Goal: Information Seeking & Learning: Learn about a topic

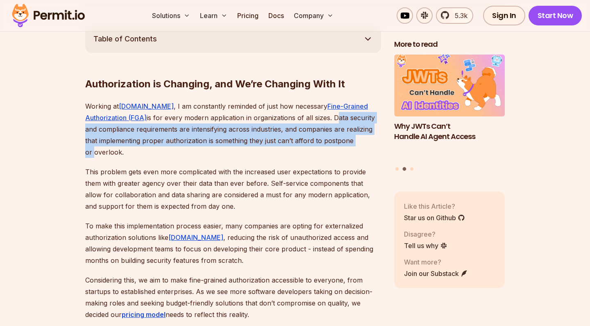
drag, startPoint x: 335, startPoint y: 99, endPoint x: 359, endPoint y: 121, distance: 32.5
click at [360, 121] on p "Working at Permit.io , I am constantly reminded of just how necessary Fine-Grai…" at bounding box center [233, 128] width 296 height 57
click at [359, 121] on p "Working at Permit.io , I am constantly reminded of just how necessary Fine-Grai…" at bounding box center [233, 128] width 296 height 57
drag, startPoint x: 359, startPoint y: 121, endPoint x: 334, endPoint y: 98, distance: 33.4
click at [334, 100] on p "Working at Permit.io , I am constantly reminded of just how necessary Fine-Grai…" at bounding box center [233, 128] width 296 height 57
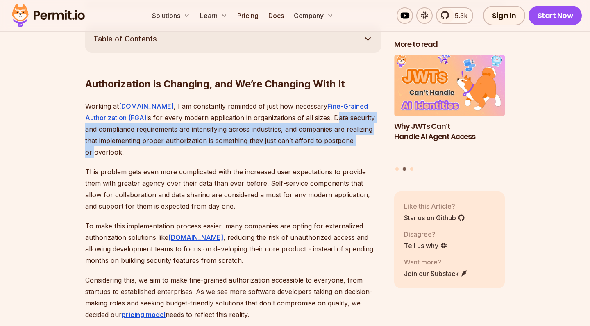
click at [334, 100] on p "Working at Permit.io , I am constantly reminded of just how necessary Fine-Grai…" at bounding box center [233, 128] width 296 height 57
drag, startPoint x: 334, startPoint y: 98, endPoint x: 359, endPoint y: 121, distance: 33.7
click at [359, 121] on p "Working at Permit.io , I am constantly reminded of just how necessary Fine-Grai…" at bounding box center [233, 128] width 296 height 57
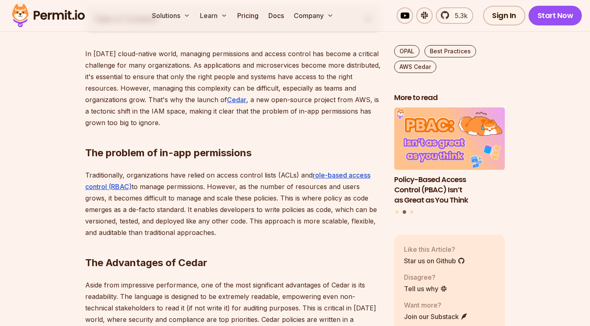
scroll to position [16, 0]
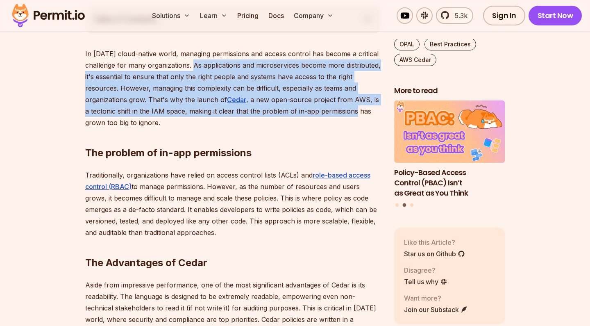
drag, startPoint x: 189, startPoint y: 66, endPoint x: 348, endPoint y: 104, distance: 163.5
click at [348, 104] on p "In [DATE] cloud-native world, managing permissions and access control has becom…" at bounding box center [233, 88] width 296 height 80
drag, startPoint x: 348, startPoint y: 104, endPoint x: 309, endPoint y: 60, distance: 59.5
click at [309, 60] on p "In [DATE] cloud-native world, managing permissions and access control has becom…" at bounding box center [233, 88] width 296 height 80
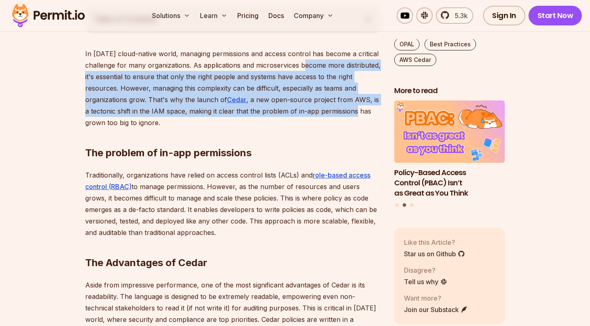
click at [309, 60] on p "In [DATE] cloud-native world, managing permissions and access control has becom…" at bounding box center [233, 88] width 296 height 80
drag, startPoint x: 309, startPoint y: 60, endPoint x: 319, endPoint y: 111, distance: 52.3
click at [319, 111] on p "In [DATE] cloud-native world, managing permissions and access control has becom…" at bounding box center [233, 88] width 296 height 80
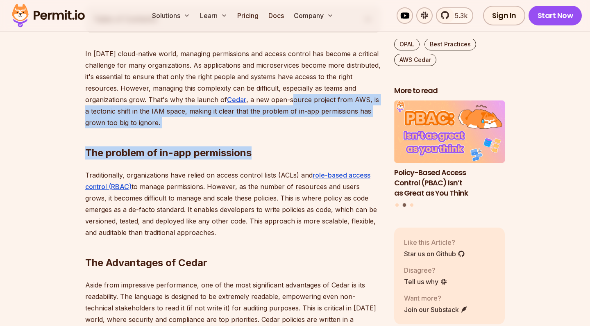
drag, startPoint x: 291, startPoint y: 152, endPoint x: 292, endPoint y: 101, distance: 50.8
click at [292, 101] on p "In [DATE] cloud-native world, managing permissions and access control has becom…" at bounding box center [233, 88] width 296 height 80
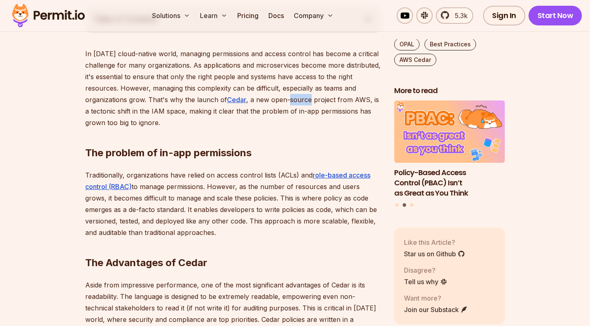
click at [292, 101] on p "In [DATE] cloud-native world, managing permissions and access control has becom…" at bounding box center [233, 88] width 296 height 80
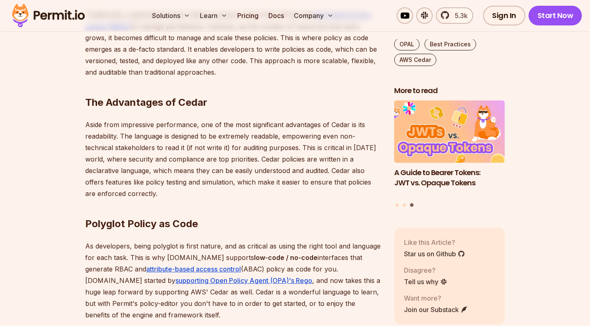
scroll to position [656, 0]
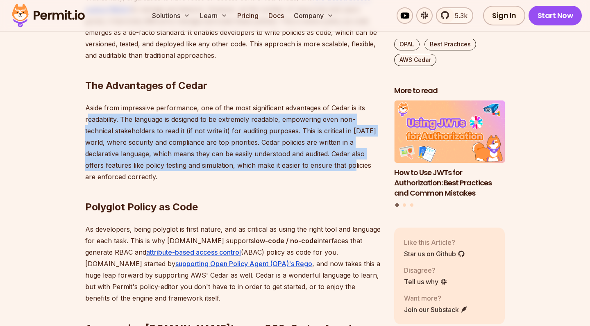
drag, startPoint x: 87, startPoint y: 118, endPoint x: 348, endPoint y: 165, distance: 265.4
click at [349, 166] on p "Aside from impressive performance, one of the most significant advantages of Ce…" at bounding box center [233, 142] width 296 height 80
click at [348, 165] on p "Aside from impressive performance, one of the most significant advantages of Ce…" at bounding box center [233, 142] width 296 height 80
drag, startPoint x: 363, startPoint y: 164, endPoint x: 162, endPoint y: 122, distance: 204.9
click at [162, 122] on p "Aside from impressive performance, one of the most significant advantages of Ce…" at bounding box center [233, 142] width 296 height 80
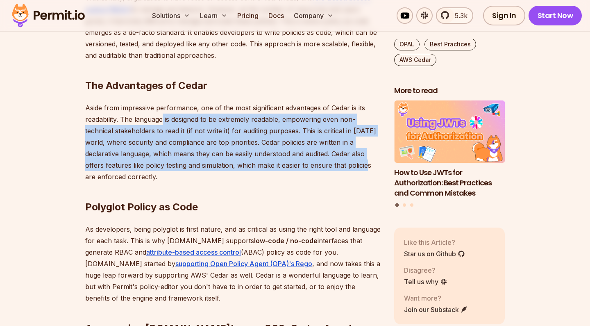
click at [162, 122] on p "Aside from impressive performance, one of the most significant advantages of Ce…" at bounding box center [233, 142] width 296 height 80
drag, startPoint x: 162, startPoint y: 122, endPoint x: 343, endPoint y: 165, distance: 185.8
click at [343, 165] on p "Aside from impressive performance, one of the most significant advantages of Ce…" at bounding box center [233, 142] width 296 height 80
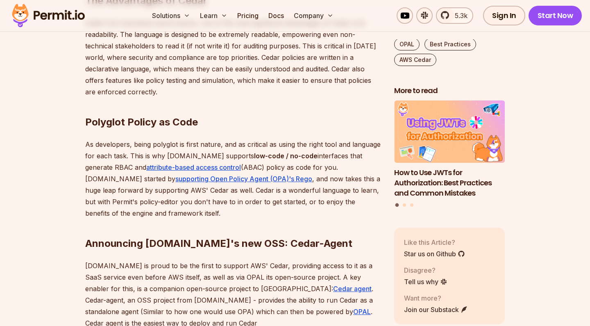
scroll to position [743, 0]
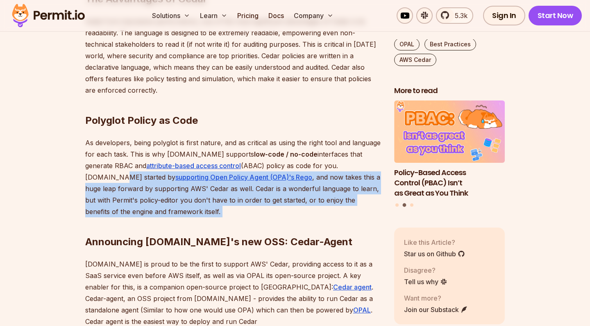
drag, startPoint x: 343, startPoint y: 165, endPoint x: 348, endPoint y: 204, distance: 39.3
click at [348, 204] on div "In [DATE] cloud-native world, managing permissions and access control has becom…" at bounding box center [233, 230] width 296 height 892
click at [348, 204] on h2 "Announcing [DOMAIN_NAME]'s new OSS: Cedar-Agent" at bounding box center [233, 226] width 296 height 46
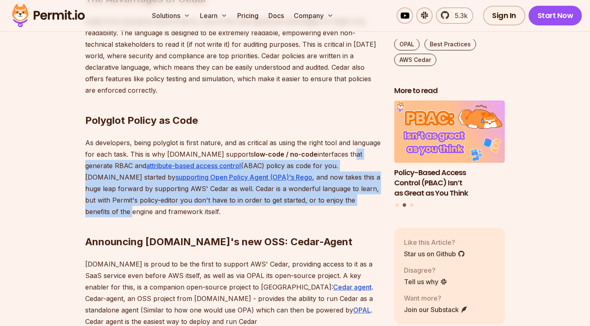
drag, startPoint x: 345, startPoint y: 198, endPoint x: 325, endPoint y: 155, distance: 48.0
click at [325, 155] on p "As developers, being polyglot is first nature, and as critical as using the rig…" at bounding box center [233, 177] width 296 height 80
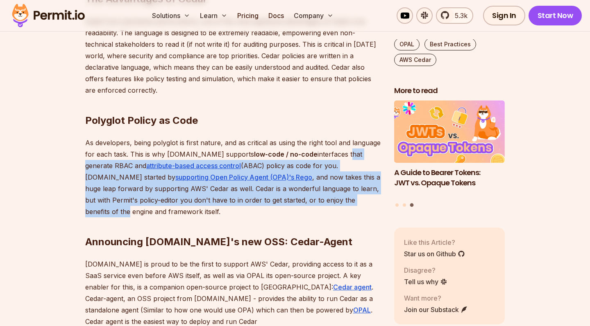
drag, startPoint x: 325, startPoint y: 155, endPoint x: 335, endPoint y: 201, distance: 47.5
click at [335, 201] on p "As developers, being polyglot is first nature, and as critical as using the rig…" at bounding box center [233, 177] width 296 height 80
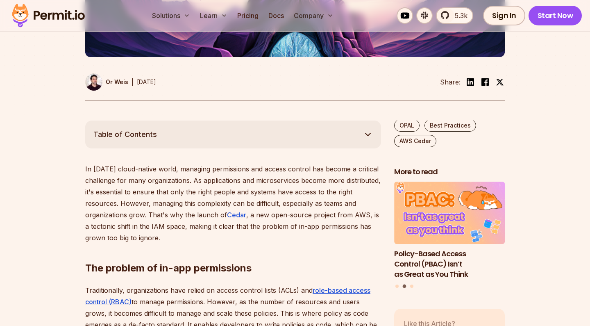
scroll to position [365, 0]
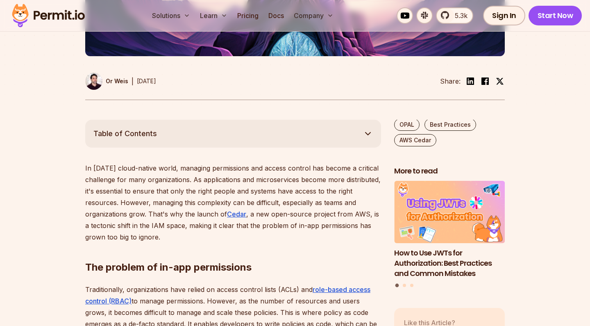
click at [303, 256] on h2 "The problem of in-app permissions" at bounding box center [233, 251] width 296 height 46
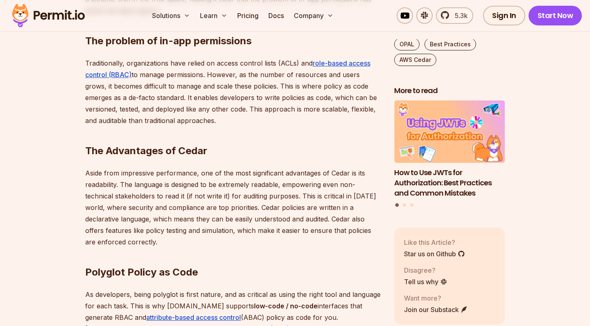
scroll to position [593, 0]
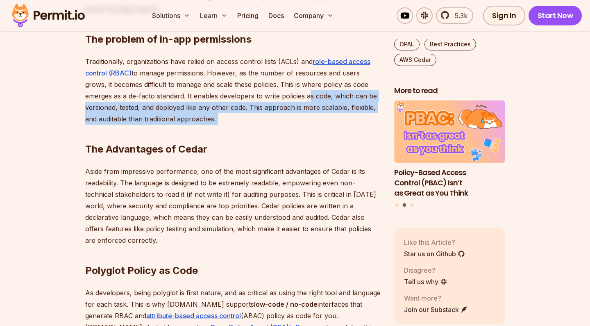
drag, startPoint x: 278, startPoint y: 96, endPoint x: 278, endPoint y: 122, distance: 25.8
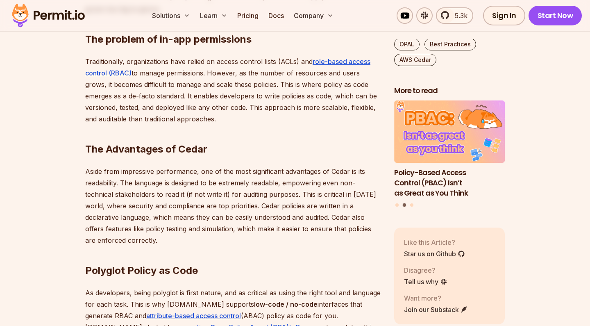
click at [278, 122] on h2 "The Advantages of Cedar" at bounding box center [233, 133] width 296 height 46
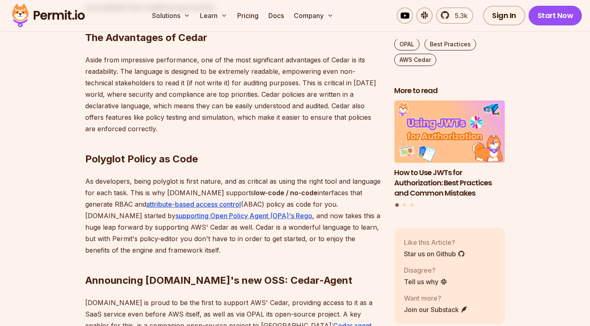
scroll to position [706, 0]
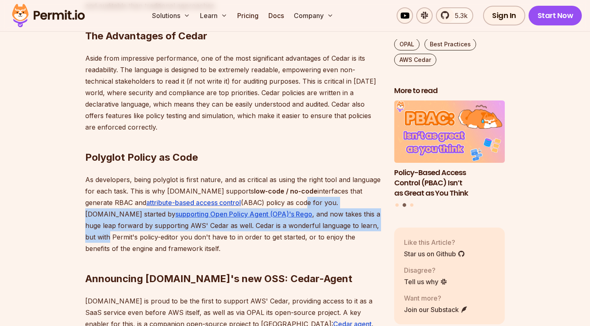
drag, startPoint x: 281, startPoint y: 203, endPoint x: 332, endPoint y: 222, distance: 54.6
click at [332, 222] on p "As developers, being polyglot is first nature, and as critical as using the rig…" at bounding box center [233, 214] width 296 height 80
drag, startPoint x: 332, startPoint y: 222, endPoint x: 313, endPoint y: 202, distance: 28.1
click at [313, 202] on p "As developers, being polyglot is first nature, and as critical as using the rig…" at bounding box center [233, 214] width 296 height 80
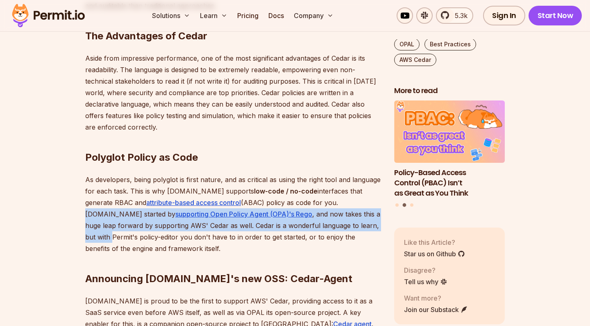
click at [313, 202] on p "As developers, being polyglot is first nature, and as critical as using the rig…" at bounding box center [233, 214] width 296 height 80
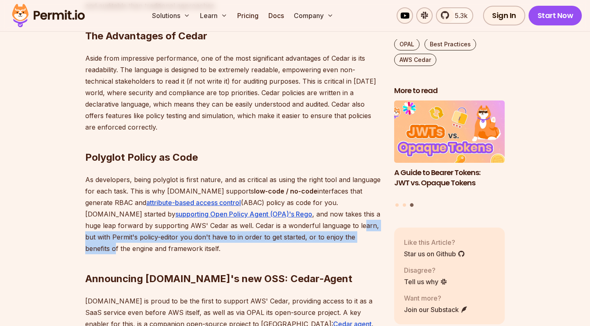
drag, startPoint x: 296, startPoint y: 223, endPoint x: 330, endPoint y: 236, distance: 36.2
click at [330, 236] on p "As developers, being polyglot is first nature, and as critical as using the rig…" at bounding box center [233, 214] width 296 height 80
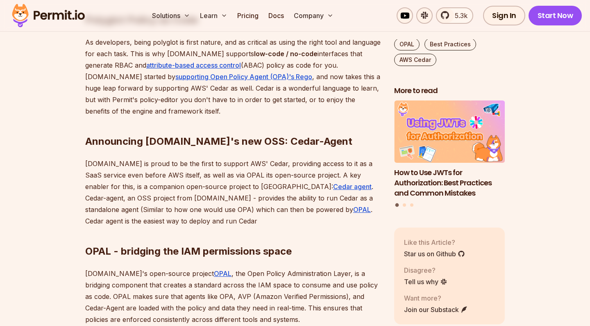
scroll to position [846, 0]
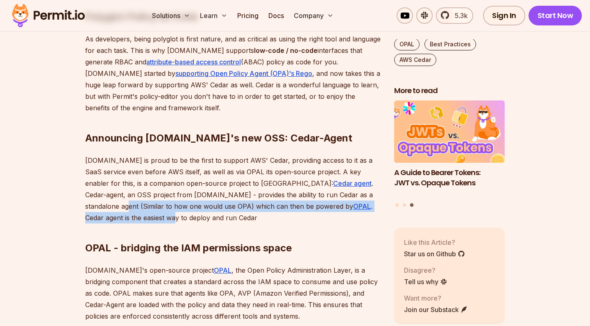
drag, startPoint x: 307, startPoint y: 194, endPoint x: 344, endPoint y: 203, distance: 38.4
click at [344, 203] on p "[DOMAIN_NAME] is proud to be the first to support AWS' Cedar, providing access …" at bounding box center [233, 189] width 296 height 69
drag, startPoint x: 344, startPoint y: 203, endPoint x: 343, endPoint y: 197, distance: 6.2
click at [343, 197] on p "[DOMAIN_NAME] is proud to be the first to support AWS' Cedar, providing access …" at bounding box center [233, 189] width 296 height 69
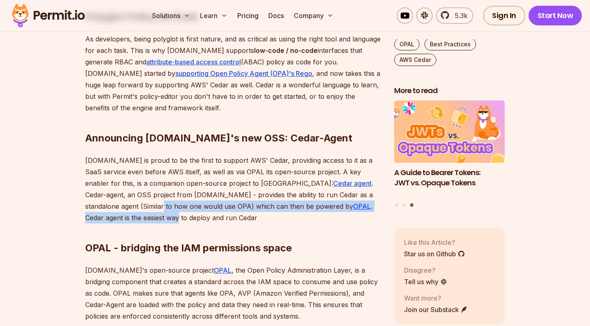
click at [343, 197] on p "[DOMAIN_NAME] is proud to be the first to support AWS' Cedar, providing access …" at bounding box center [233, 189] width 296 height 69
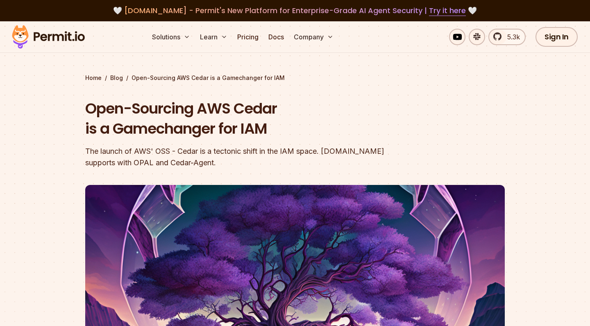
scroll to position [0, 0]
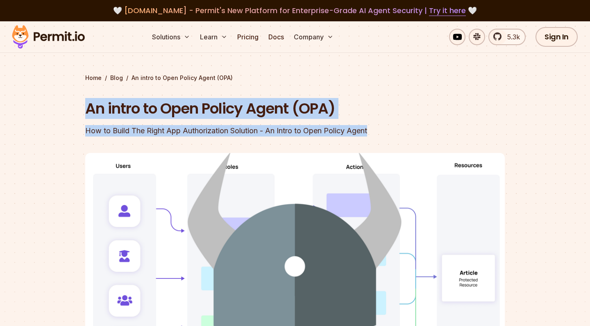
drag, startPoint x: 374, startPoint y: 130, endPoint x: 371, endPoint y: 96, distance: 33.8
click at [371, 96] on div "Home / Blog / An intro to Open Policy Agent (OPA) An intro to Open Policy Agent…" at bounding box center [295, 254] width 420 height 360
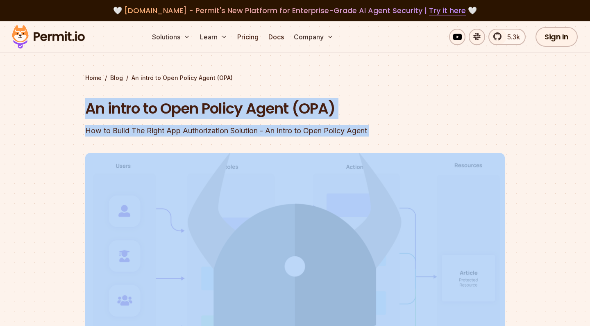
drag, startPoint x: 371, startPoint y: 96, endPoint x: 439, endPoint y: 130, distance: 76.1
click at [439, 130] on div "Home / Blog / An intro to Open Policy Agent (OPA) An intro to Open Policy Agent…" at bounding box center [295, 254] width 420 height 360
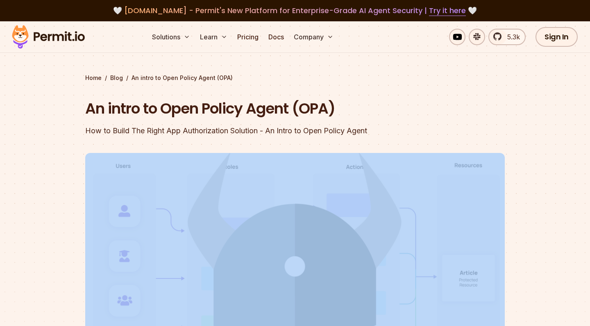
click at [439, 130] on header "An intro to Open Policy Agent (OPA) How to Build The Right App Authorization So…" at bounding box center [295, 265] width 420 height 335
click at [542, 169] on section "Home / Blog / An intro to Open Policy Agent (OPA) An intro to Open Policy Agent…" at bounding box center [295, 237] width 590 height 432
